Goal: Contribute content

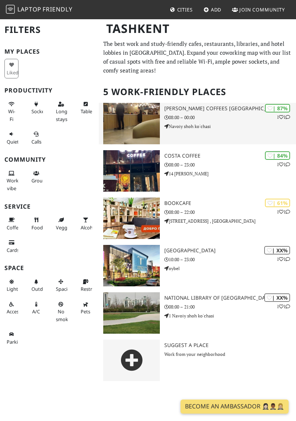
click at [274, 104] on div "| 87%" at bounding box center [277, 108] width 25 height 9
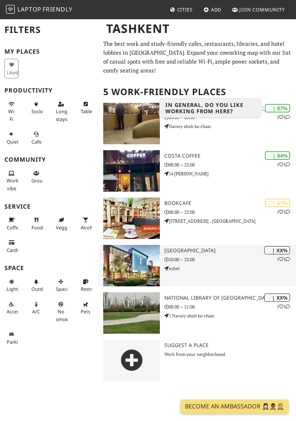
click at [189, 256] on p "10:00 – 23:00" at bounding box center [230, 259] width 132 height 7
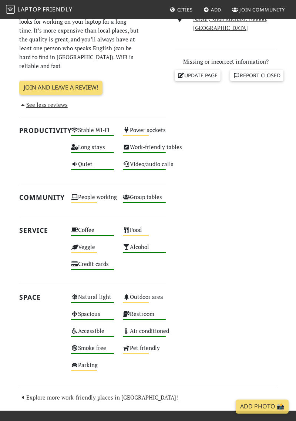
scroll to position [298, 0]
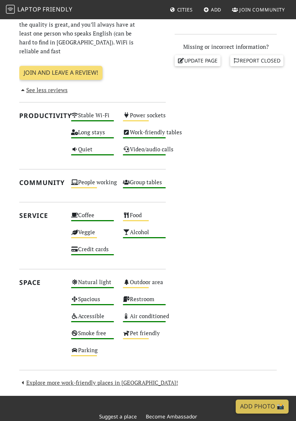
click at [93, 177] on div "People working Medium" at bounding box center [93, 185] width 52 height 17
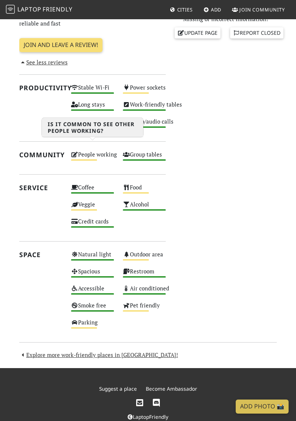
scroll to position [332, 0]
